Goal: Find specific page/section: Find specific page/section

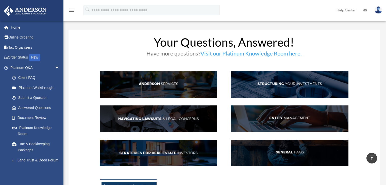
scroll to position [176, 0]
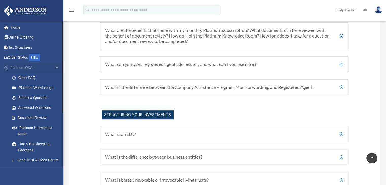
click at [55, 68] on span "arrow_drop_down" at bounding box center [60, 68] width 10 height 10
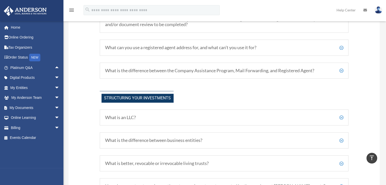
scroll to position [201, 0]
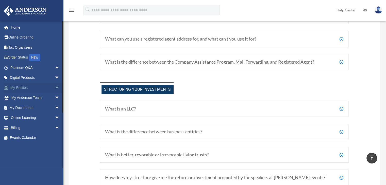
click at [55, 87] on span "arrow_drop_down" at bounding box center [60, 88] width 10 height 10
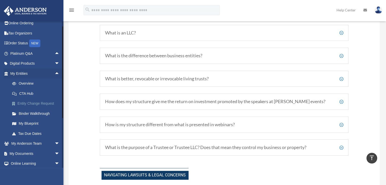
scroll to position [36, 0]
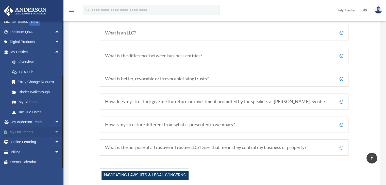
click at [55, 131] on span "arrow_drop_down" at bounding box center [60, 132] width 10 height 10
click at [26, 153] on link "Meeting Minutes" at bounding box center [37, 152] width 60 height 10
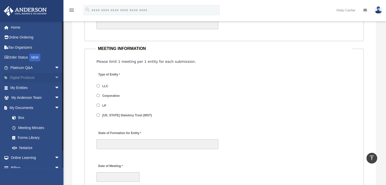
scroll to position [584, 0]
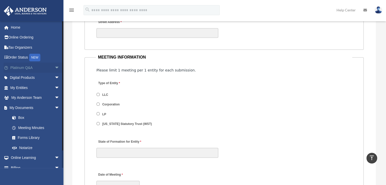
click at [55, 67] on span "arrow_drop_down" at bounding box center [60, 68] width 10 height 10
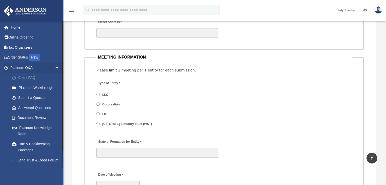
click at [23, 79] on link "Client FAQ" at bounding box center [37, 78] width 60 height 10
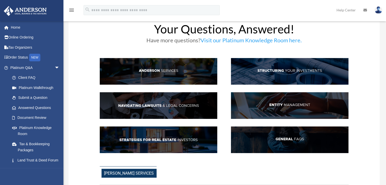
scroll to position [25, 0]
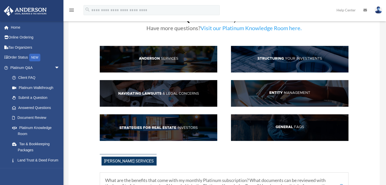
click at [151, 57] on img at bounding box center [159, 59] width 118 height 27
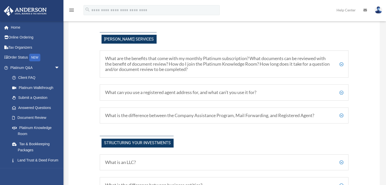
scroll to position [149, 0]
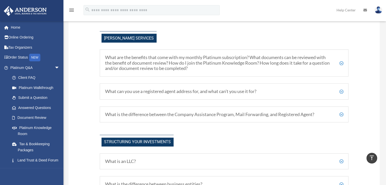
click at [343, 115] on h5 "What is the difference between the Company Assistance Program, Mail Forwarding,…" at bounding box center [224, 115] width 239 height 6
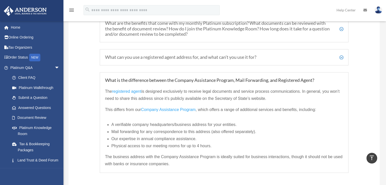
scroll to position [199, 0]
